Goal: Transaction & Acquisition: Download file/media

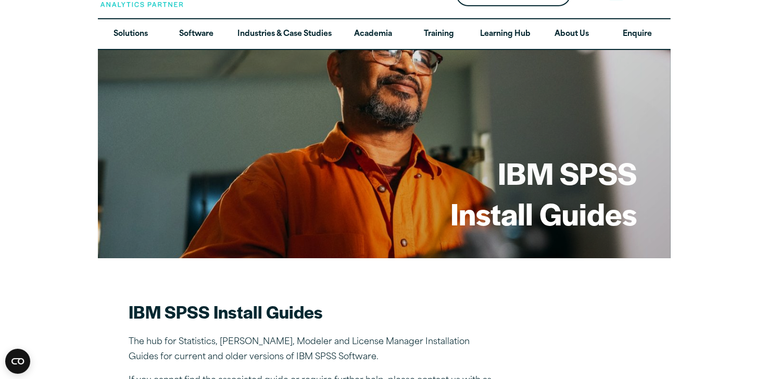
scroll to position [1, 0]
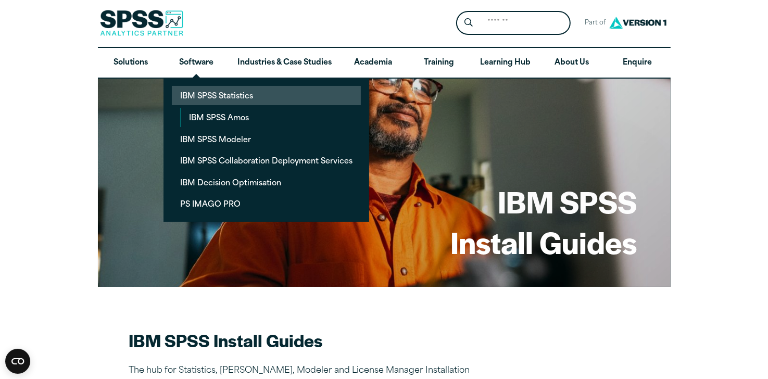
click at [206, 93] on link "IBM SPSS Statistics" at bounding box center [266, 95] width 189 height 19
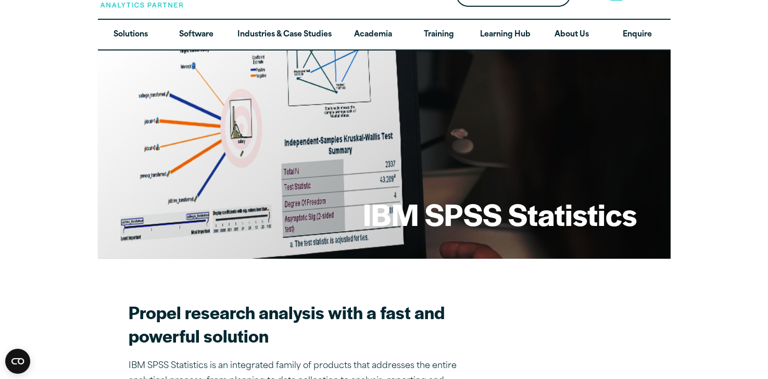
scroll to position [52, 0]
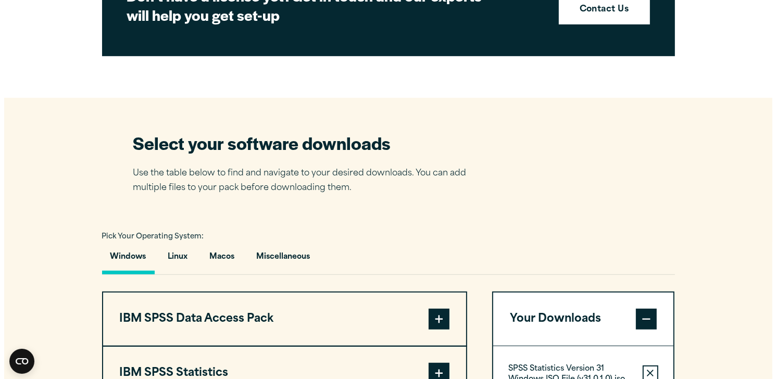
scroll to position [677, 0]
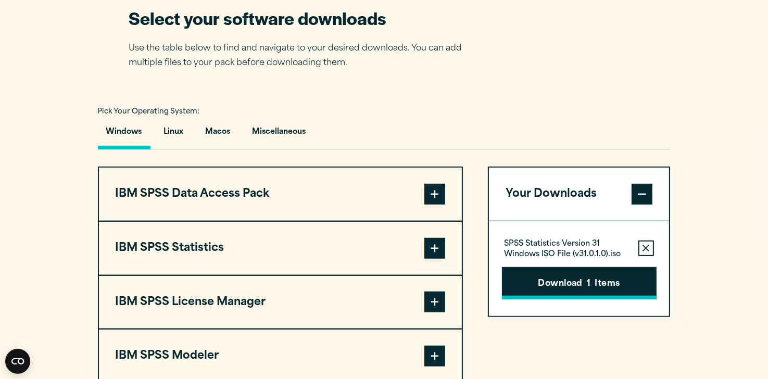
click at [531, 279] on button "Download 1 Items" at bounding box center [579, 283] width 155 height 32
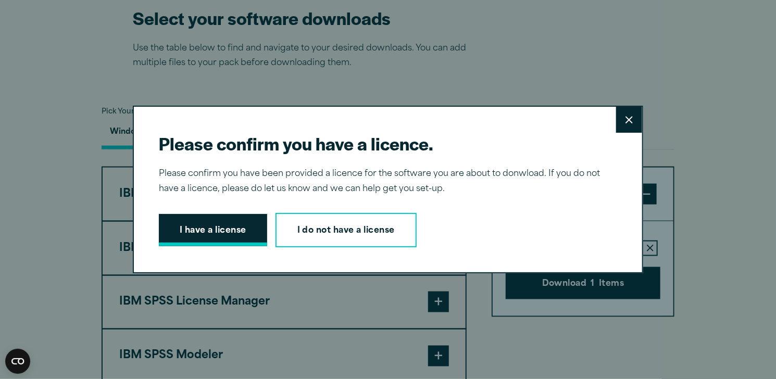
click at [235, 234] on button "I have a license" at bounding box center [213, 230] width 108 height 32
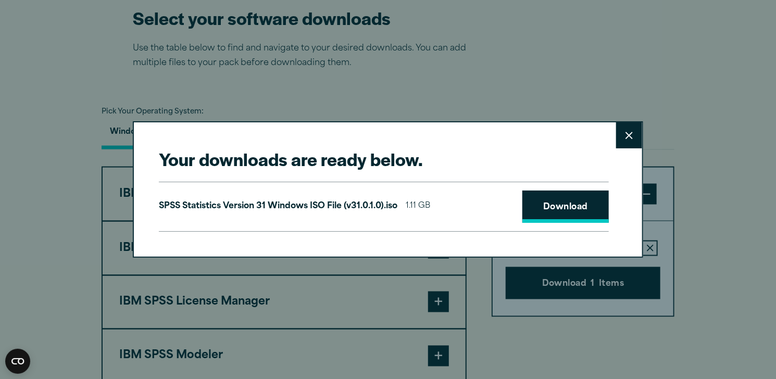
click at [545, 210] on link "Download" at bounding box center [565, 207] width 86 height 32
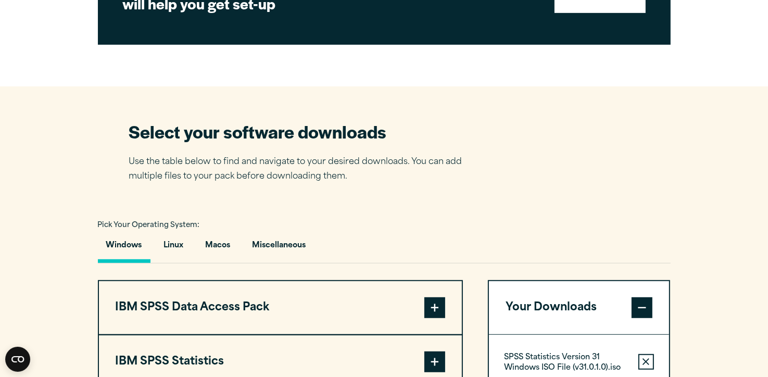
scroll to position [625, 0]
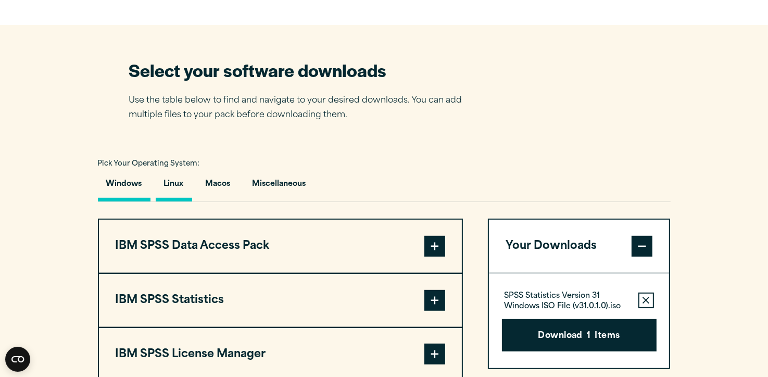
click at [181, 184] on button "Linux" at bounding box center [174, 187] width 36 height 30
click at [123, 185] on button "Windows" at bounding box center [124, 187] width 53 height 30
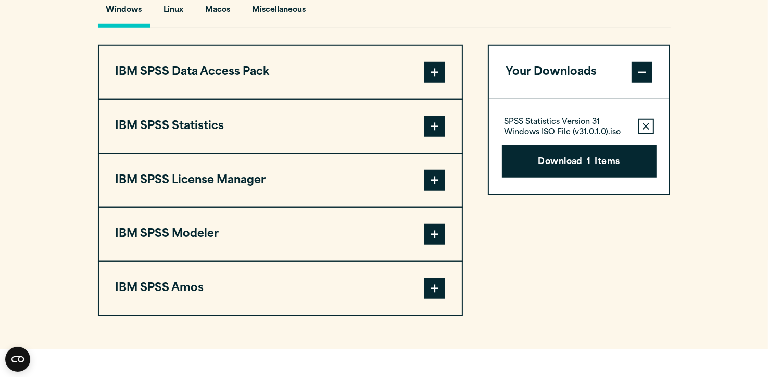
scroll to position [729, 0]
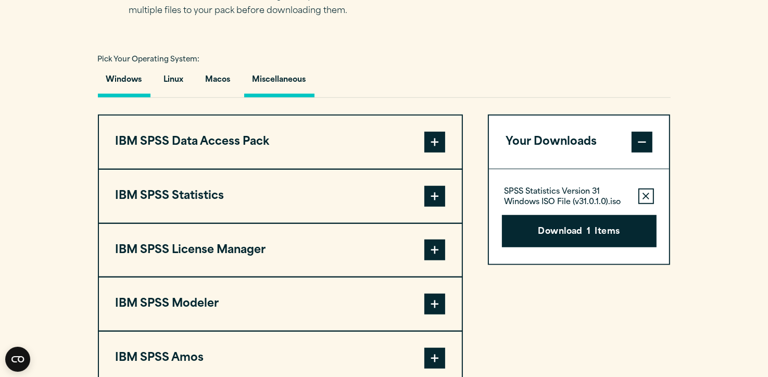
click at [287, 80] on button "Miscellaneous" at bounding box center [279, 83] width 70 height 30
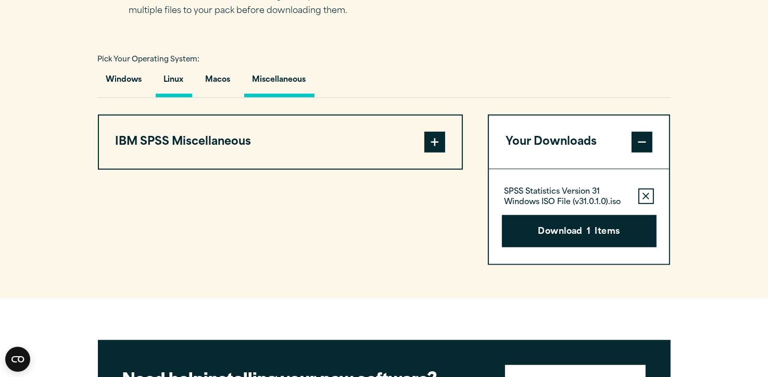
click at [177, 81] on button "Linux" at bounding box center [174, 83] width 36 height 30
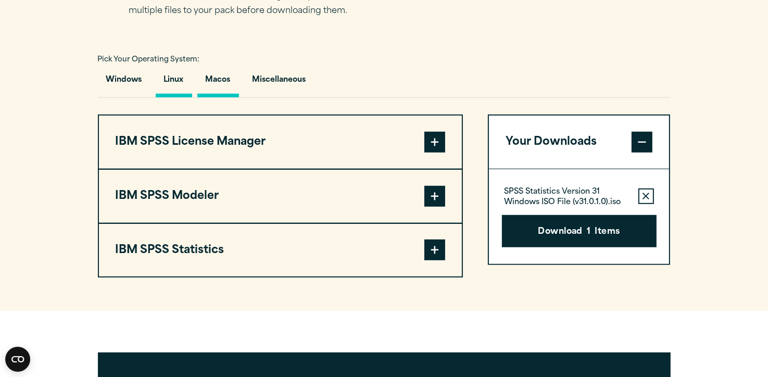
click at [207, 76] on button "Macos" at bounding box center [218, 83] width 42 height 30
click at [132, 72] on button "Windows" at bounding box center [124, 83] width 53 height 30
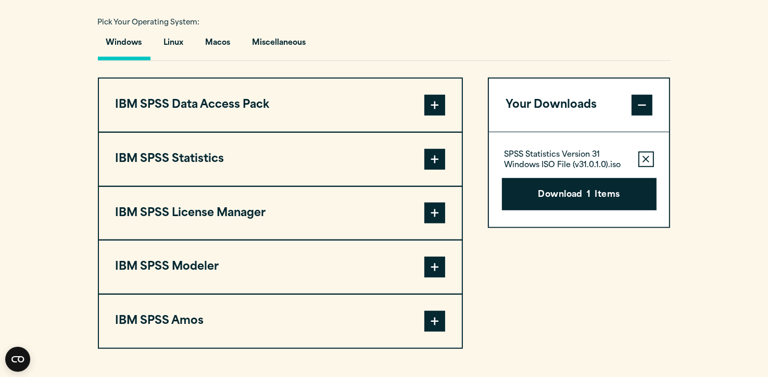
scroll to position [781, 0]
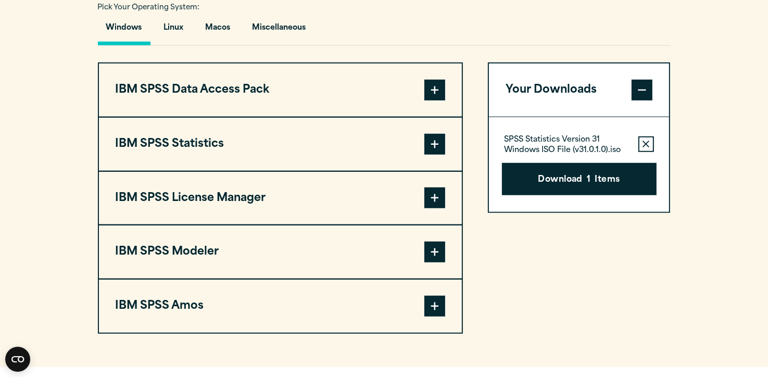
click at [444, 148] on span at bounding box center [434, 144] width 21 height 21
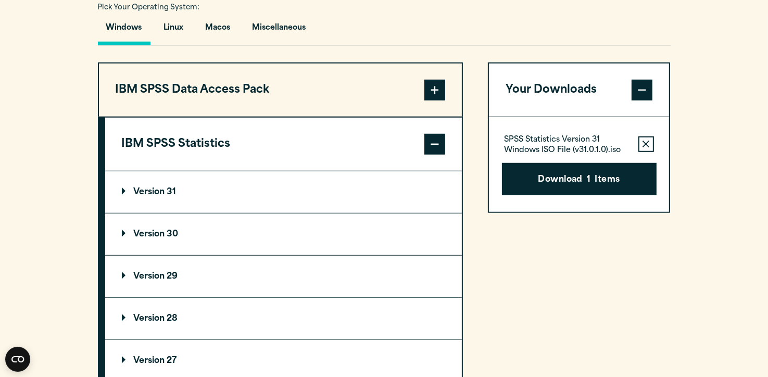
click at [161, 190] on p "Version 31" at bounding box center [149, 192] width 55 height 8
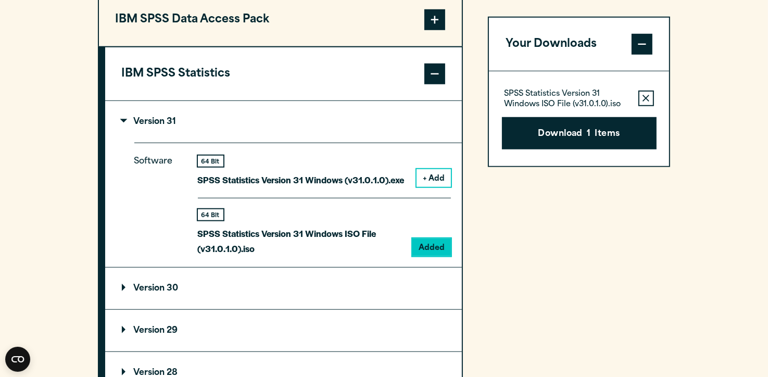
scroll to position [833, 0]
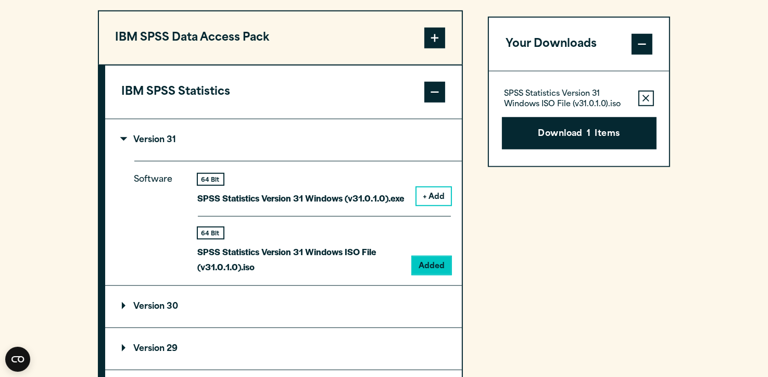
click at [431, 193] on button "+ Add" at bounding box center [434, 196] width 34 height 18
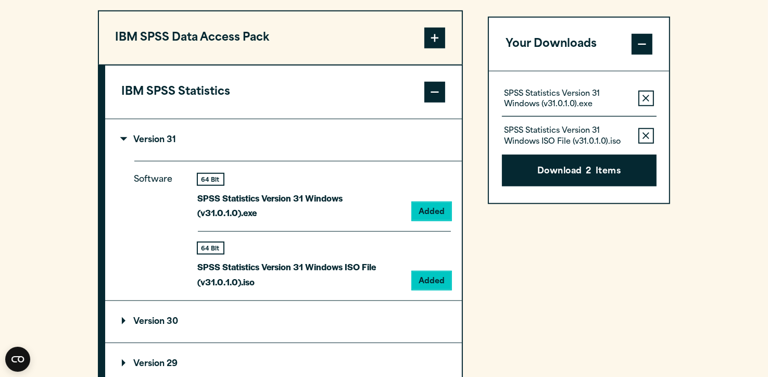
click at [650, 99] on button "Remove this item from your software download list" at bounding box center [646, 99] width 16 height 16
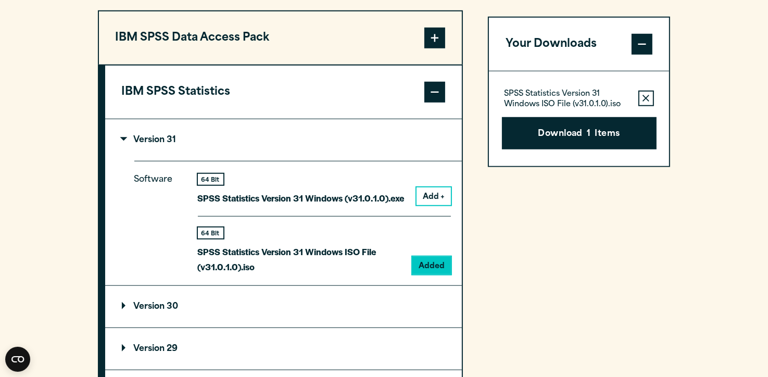
click at [650, 99] on button "Remove this item from your software download list" at bounding box center [646, 99] width 16 height 16
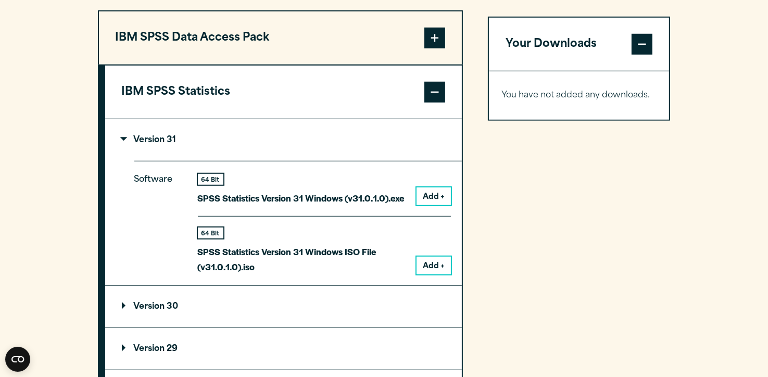
click at [438, 198] on button "Add +" at bounding box center [434, 196] width 34 height 18
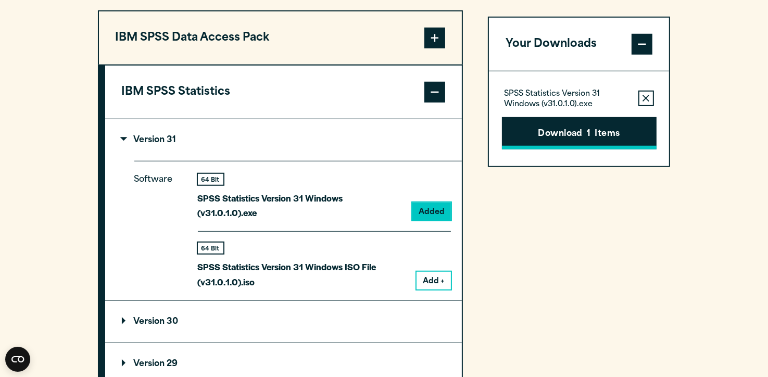
click at [552, 133] on button "Download 1 Items" at bounding box center [579, 133] width 155 height 32
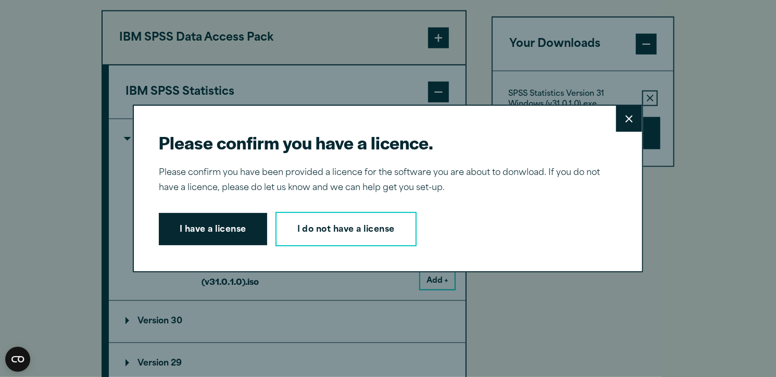
click at [198, 218] on button "I have a license" at bounding box center [213, 229] width 108 height 32
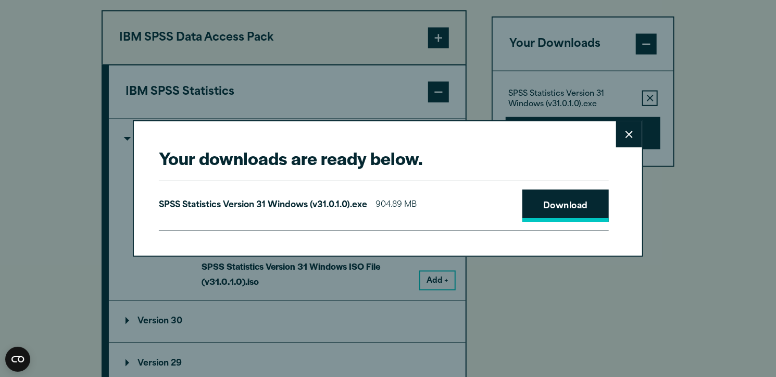
click at [546, 212] on link "Download" at bounding box center [565, 206] width 86 height 32
click at [628, 140] on button "Close" at bounding box center [629, 134] width 26 height 26
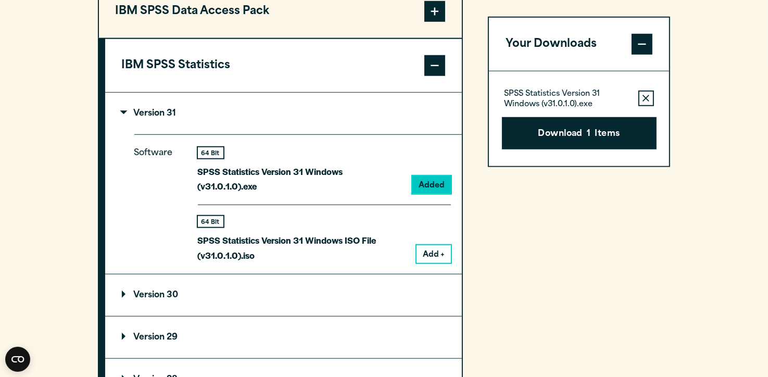
scroll to position [885, 0]
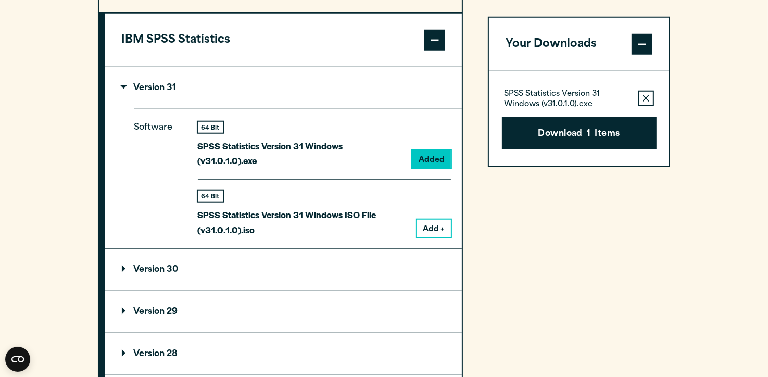
click at [438, 220] on button "Add +" at bounding box center [434, 229] width 34 height 18
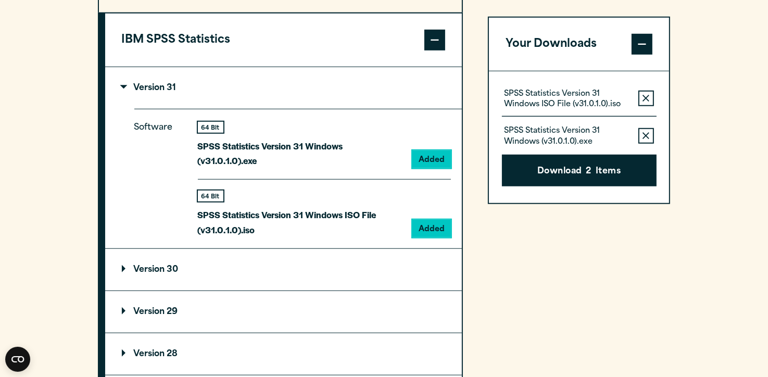
click at [153, 308] on p "Version 29" at bounding box center [150, 312] width 56 height 8
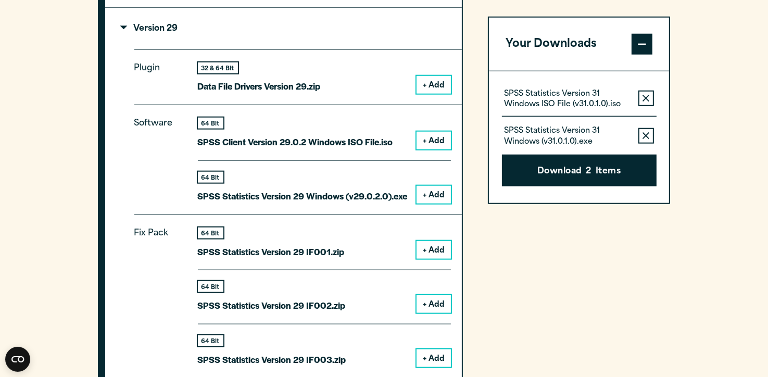
scroll to position [1146, 0]
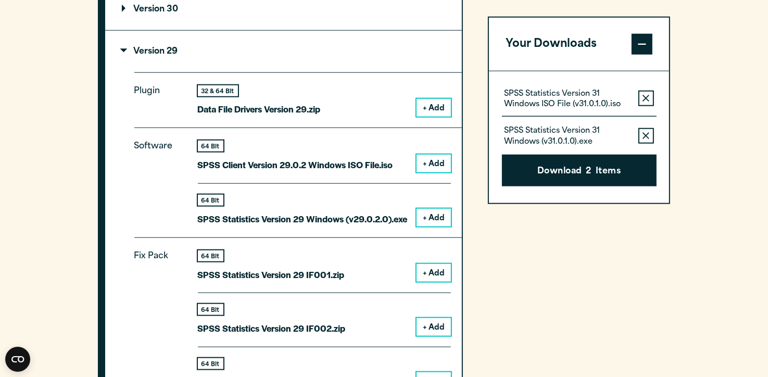
click at [431, 155] on button "+ Add" at bounding box center [434, 164] width 34 height 18
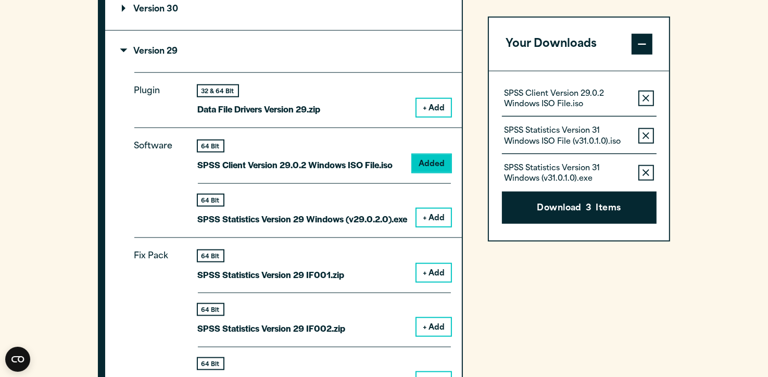
click at [648, 98] on icon "button" at bounding box center [646, 98] width 7 height 7
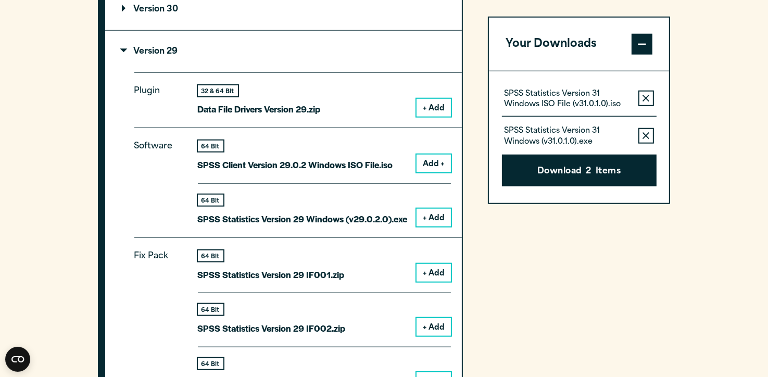
click at [648, 98] on icon "button" at bounding box center [646, 98] width 7 height 7
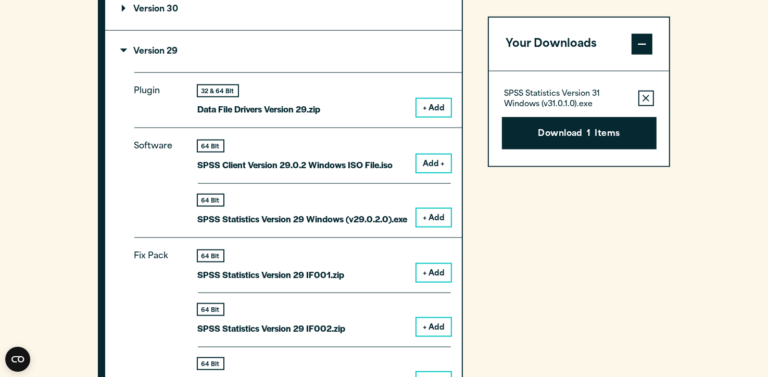
click at [648, 99] on icon "button" at bounding box center [646, 98] width 7 height 7
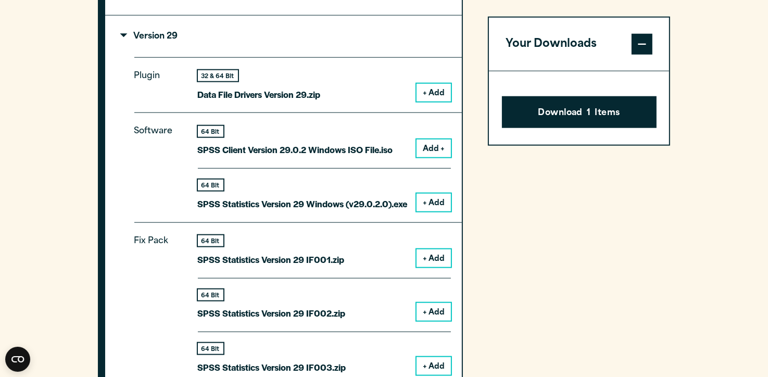
click at [432, 204] on button "+ Add" at bounding box center [434, 203] width 34 height 18
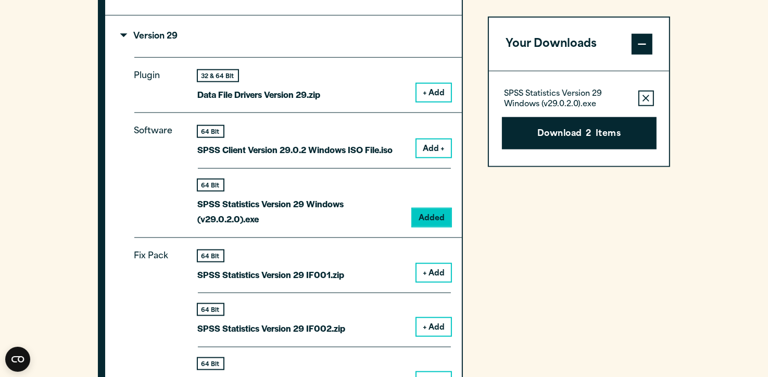
click at [436, 150] on button "Add +" at bounding box center [434, 149] width 34 height 18
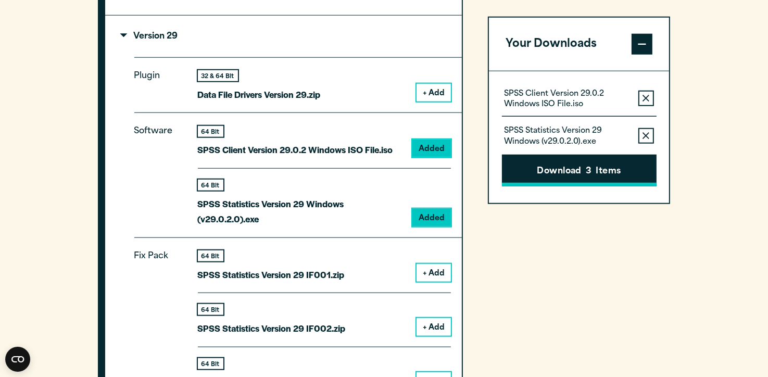
click at [550, 169] on button "Download 3 Items" at bounding box center [579, 171] width 155 height 32
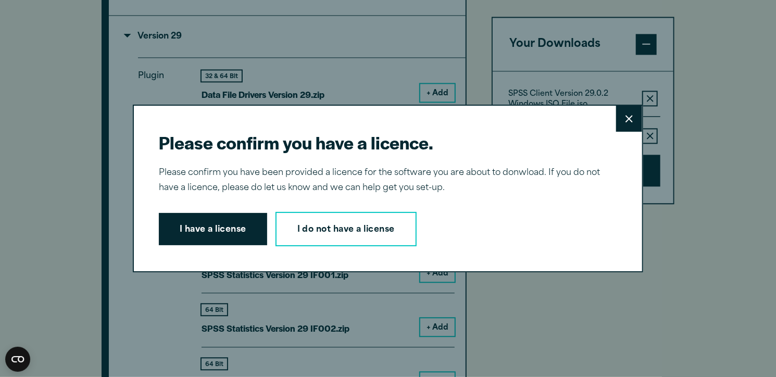
click at [625, 127] on button "Close" at bounding box center [629, 119] width 26 height 26
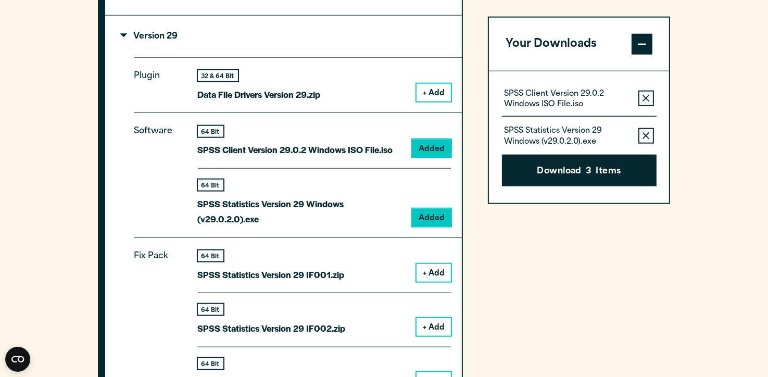
click at [641, 99] on button "Remove this item from your software download list" at bounding box center [646, 99] width 16 height 16
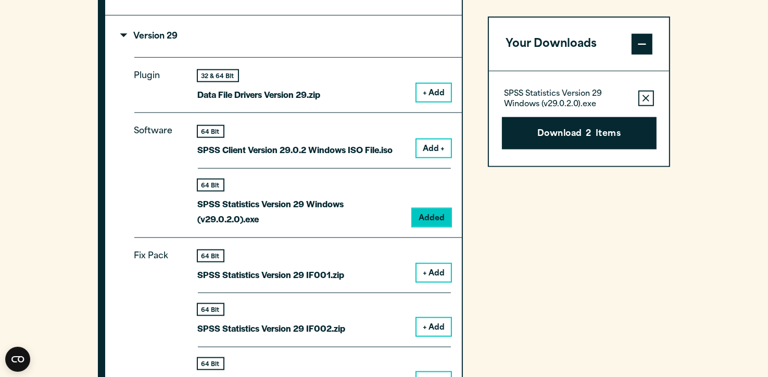
click at [642, 101] on button "Remove this item from your software download list" at bounding box center [646, 99] width 16 height 16
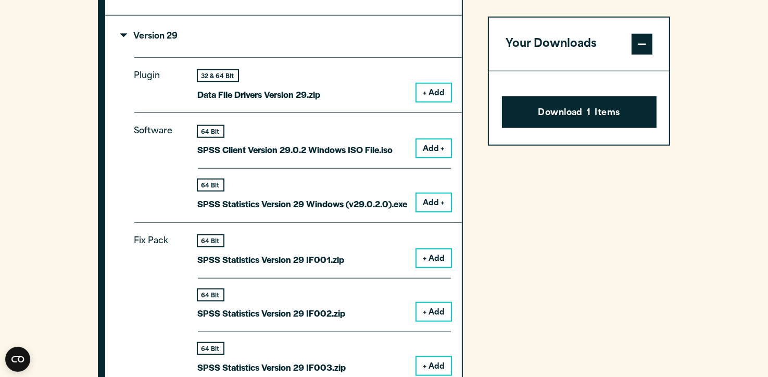
click at [436, 146] on button "Add +" at bounding box center [434, 149] width 34 height 18
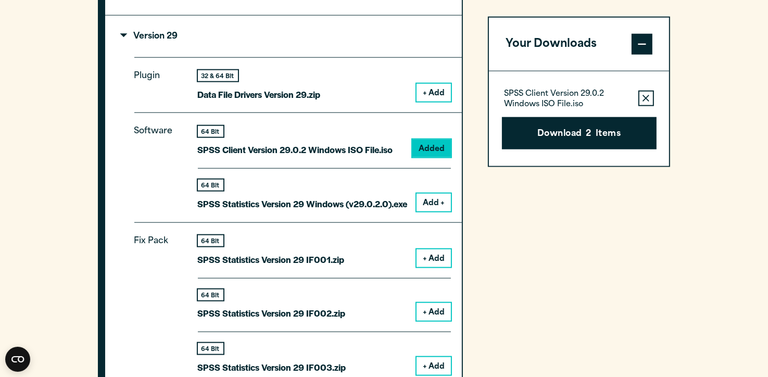
click at [650, 103] on button "Remove this item from your software download list" at bounding box center [646, 99] width 16 height 16
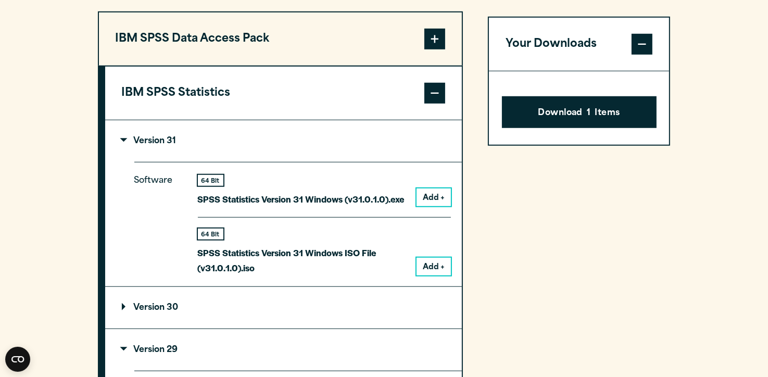
scroll to position [833, 0]
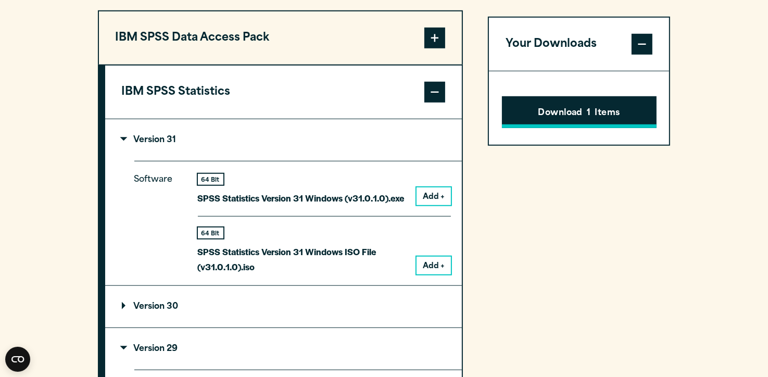
click at [581, 116] on button "Download 1 Items" at bounding box center [579, 112] width 155 height 32
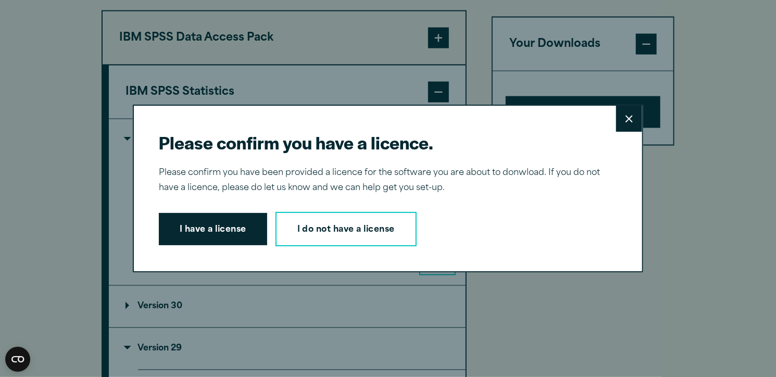
click at [625, 122] on icon at bounding box center [628, 119] width 7 height 8
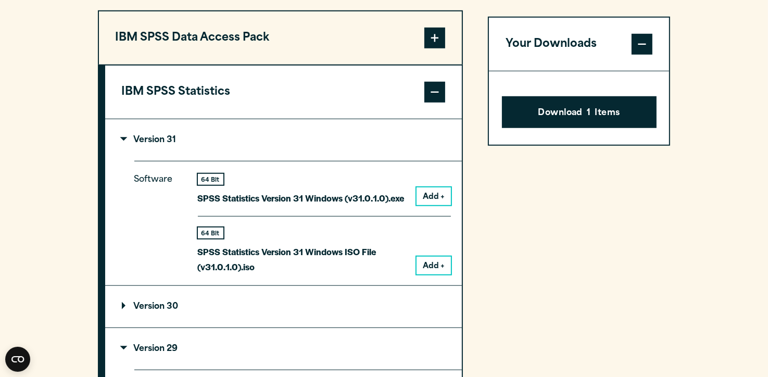
click at [648, 51] on span at bounding box center [642, 44] width 21 height 21
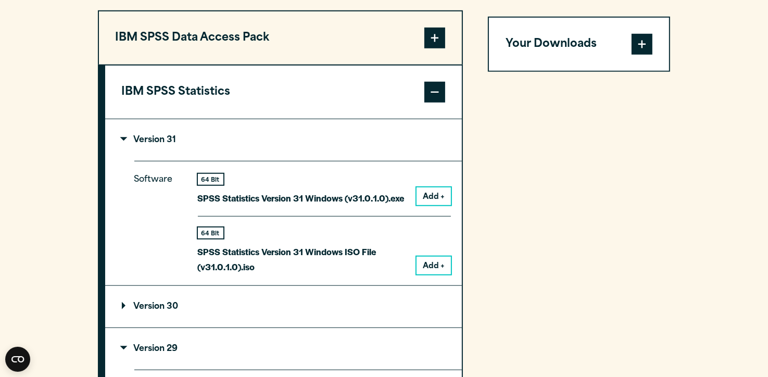
click at [647, 51] on span at bounding box center [642, 44] width 21 height 21
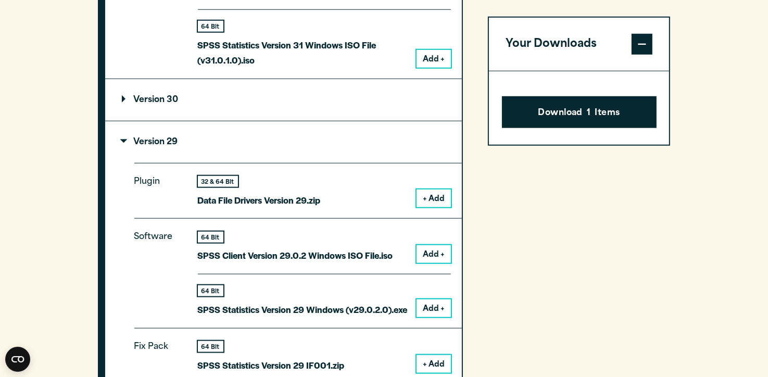
scroll to position [1041, 0]
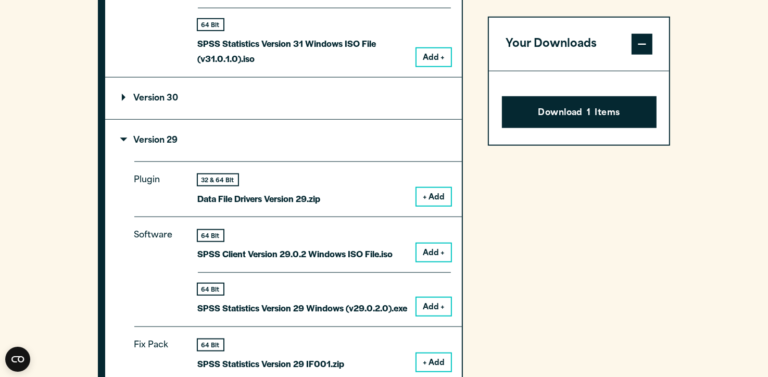
click at [435, 197] on button "+ Add" at bounding box center [434, 197] width 34 height 18
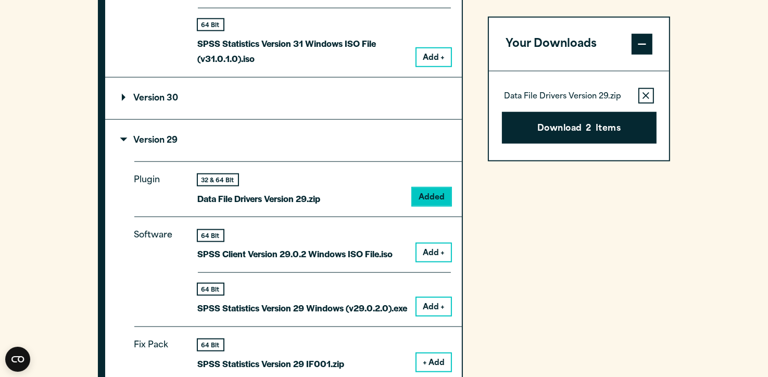
click at [417, 256] on div "64 Bit SPSS Client Version 29.0.2 Windows ISO File.iso Add +" at bounding box center [324, 251] width 253 height 43
drag, startPoint x: 438, startPoint y: 257, endPoint x: 438, endPoint y: 250, distance: 6.8
click at [438, 252] on button "Add +" at bounding box center [434, 253] width 34 height 18
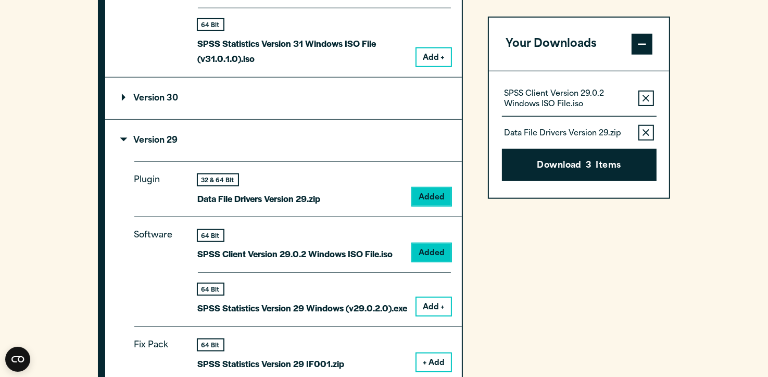
drag, startPoint x: 419, startPoint y: 306, endPoint x: 428, endPoint y: 298, distance: 12.2
click at [421, 305] on button "Add +" at bounding box center [434, 307] width 34 height 18
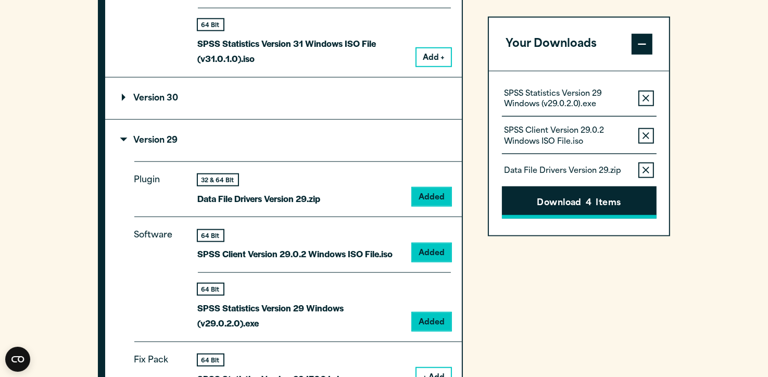
click at [562, 199] on button "Download 4 Items" at bounding box center [579, 202] width 155 height 32
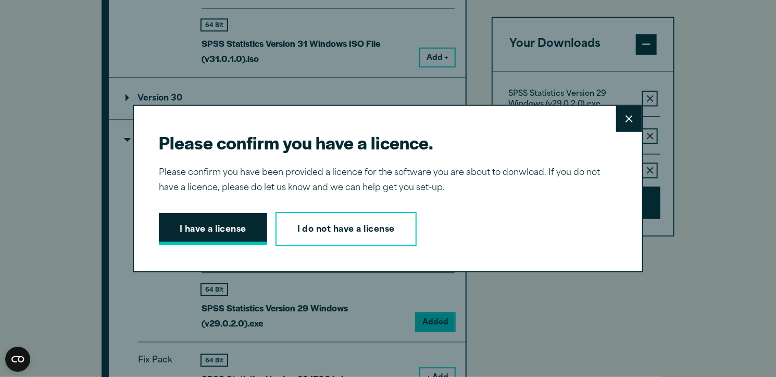
click at [211, 232] on button "I have a license" at bounding box center [213, 229] width 108 height 32
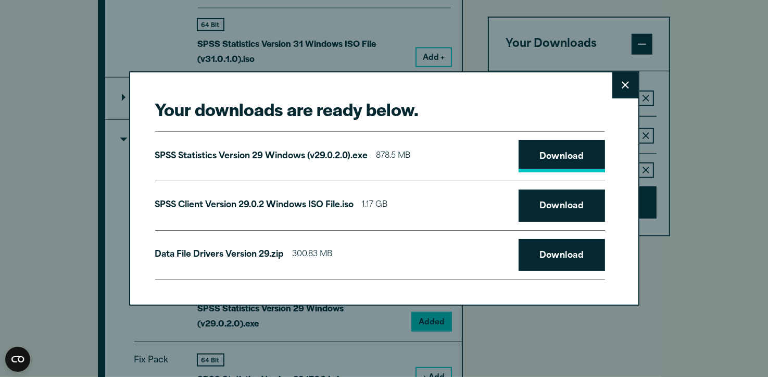
click at [560, 155] on link "Download" at bounding box center [562, 156] width 86 height 32
click at [562, 197] on link "Download" at bounding box center [562, 206] width 86 height 32
click at [576, 250] on link "Download" at bounding box center [562, 255] width 86 height 32
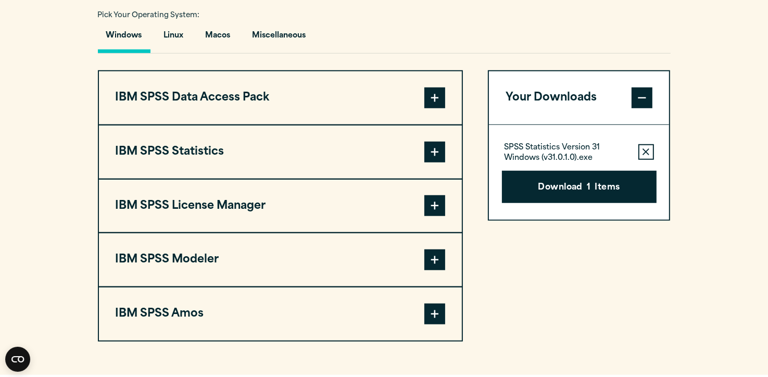
scroll to position [781, 0]
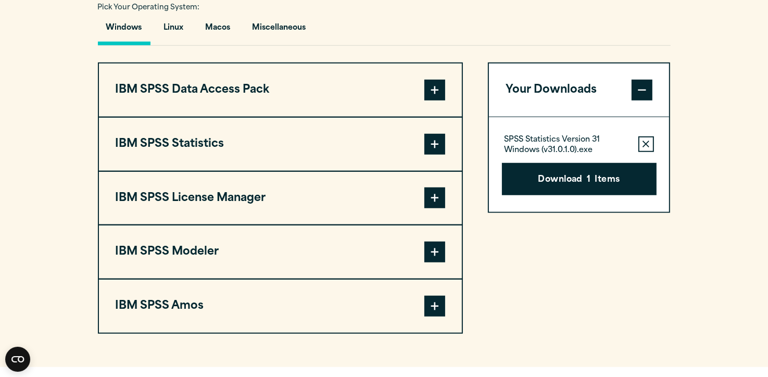
click at [431, 137] on span at bounding box center [434, 144] width 21 height 21
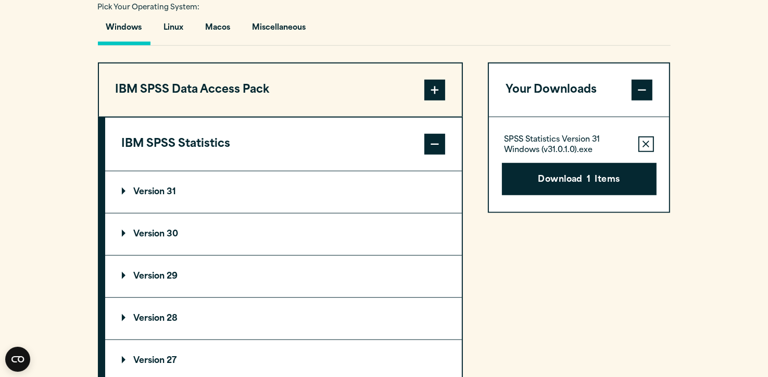
click at [150, 273] on p "Version 29" at bounding box center [150, 276] width 56 height 8
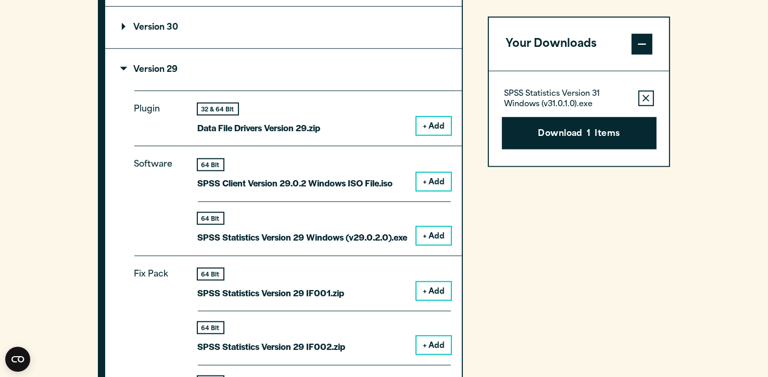
scroll to position [989, 0]
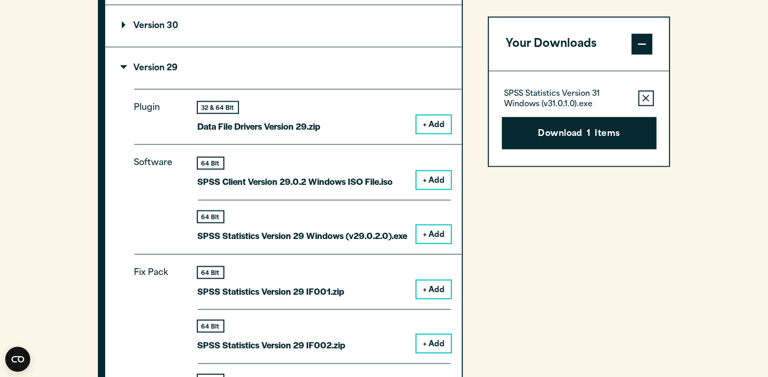
click at [434, 234] on button "+ Add" at bounding box center [434, 234] width 34 height 18
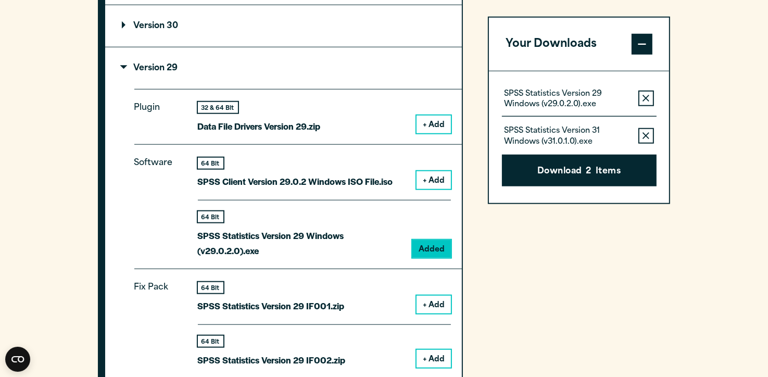
click at [650, 102] on button "Remove this item from your software download list" at bounding box center [646, 99] width 16 height 16
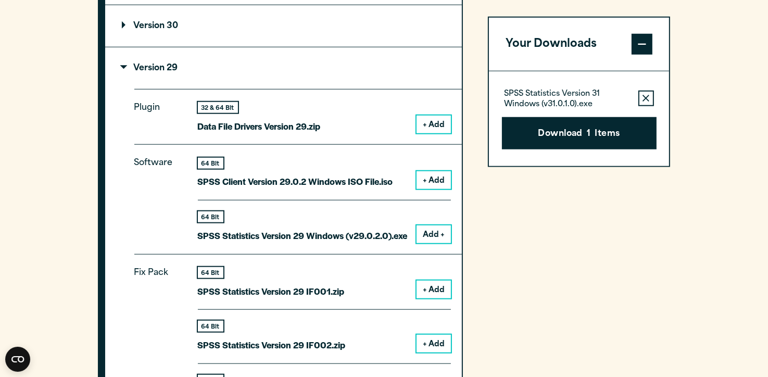
click at [643, 99] on button "Remove this item from your software download list" at bounding box center [646, 99] width 16 height 16
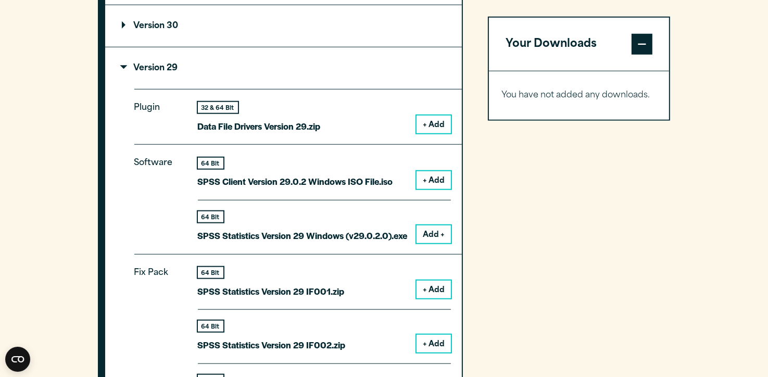
click at [431, 230] on button "Add +" at bounding box center [434, 234] width 34 height 18
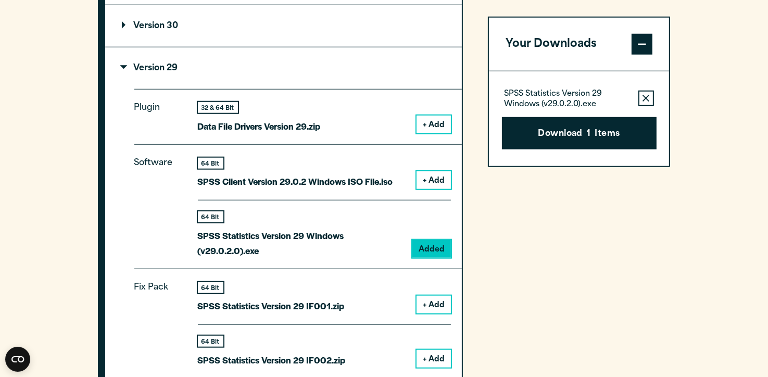
click at [646, 95] on icon "button" at bounding box center [646, 98] width 7 height 7
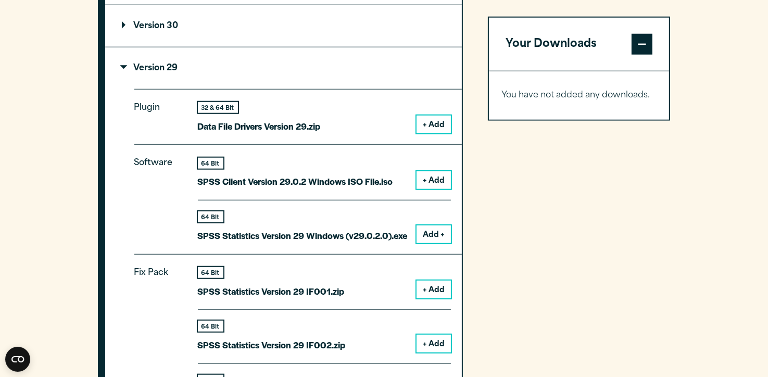
click at [441, 174] on button "+ Add" at bounding box center [434, 180] width 34 height 18
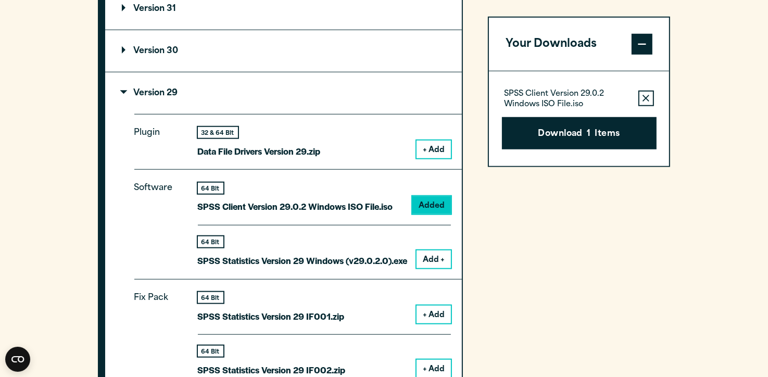
scroll to position [937, 0]
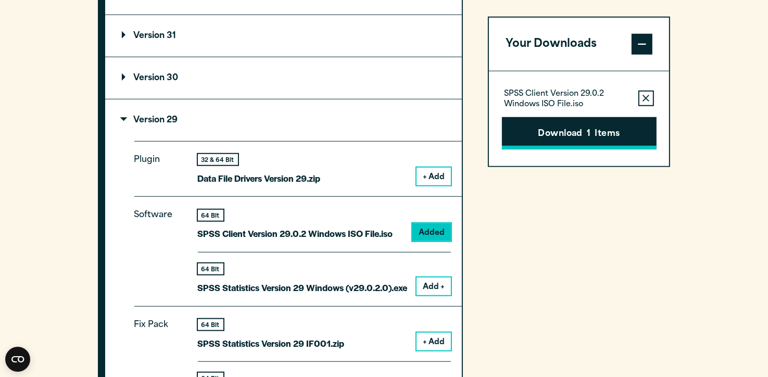
click at [556, 134] on button "Download 1 Items" at bounding box center [579, 133] width 155 height 32
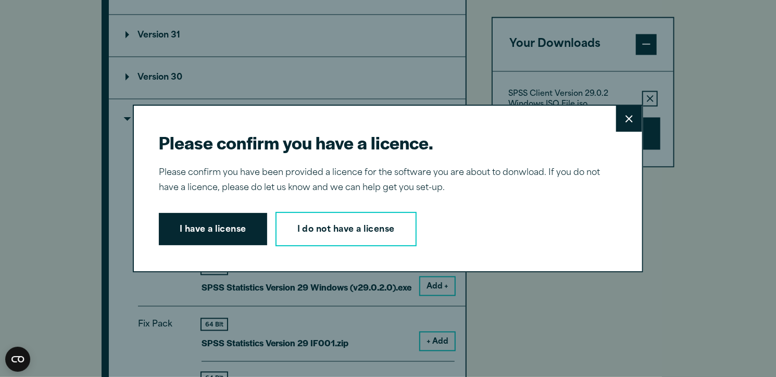
click at [234, 238] on button "I have a license" at bounding box center [213, 229] width 108 height 32
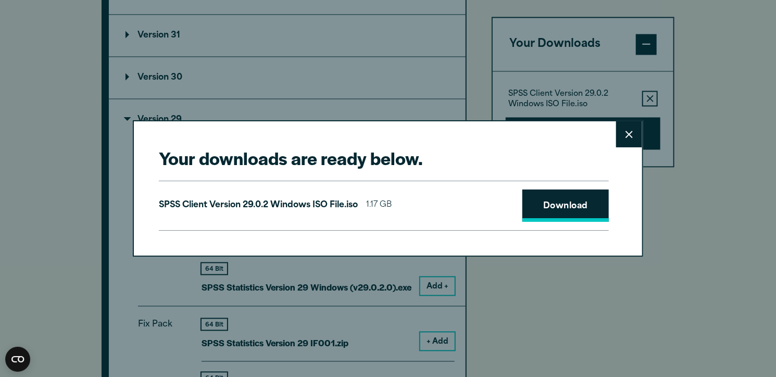
click at [571, 211] on link "Download" at bounding box center [565, 206] width 86 height 32
click at [626, 135] on icon at bounding box center [628, 135] width 7 height 8
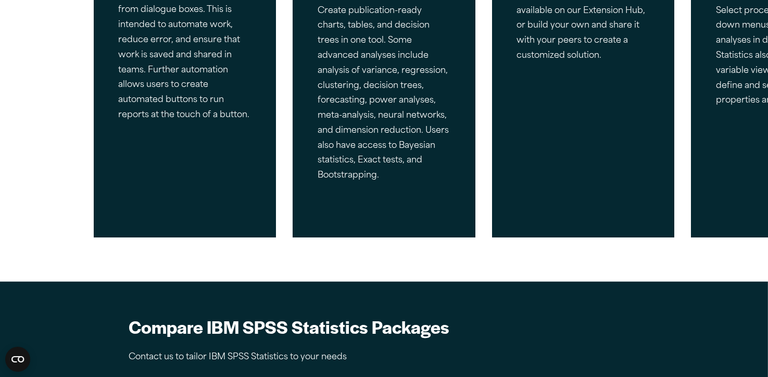
scroll to position [729, 0]
